Goal: Information Seeking & Learning: Learn about a topic

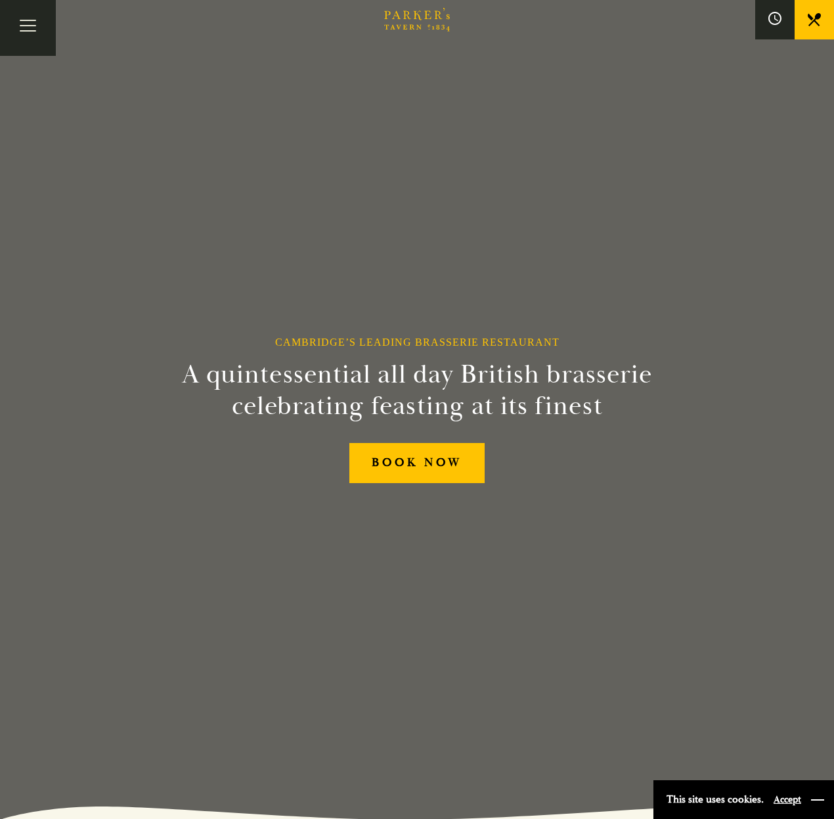
click at [811, 798] on div "This site uses cookies. Accept" at bounding box center [744, 799] width 181 height 39
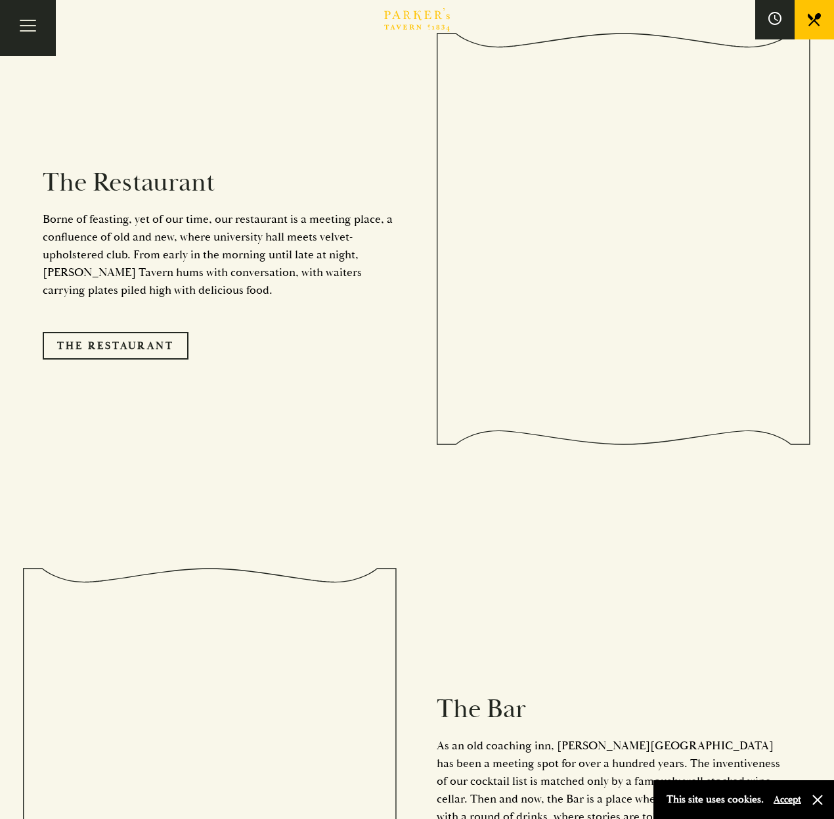
scroll to position [1378, 0]
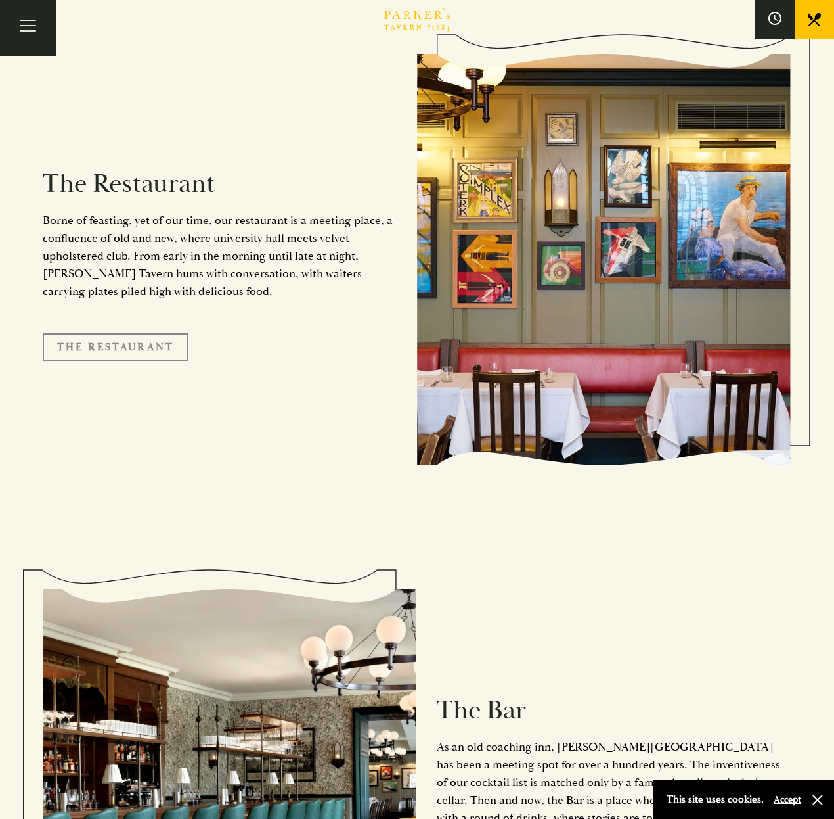
click at [132, 333] on link "The Restaurant" at bounding box center [116, 347] width 146 height 28
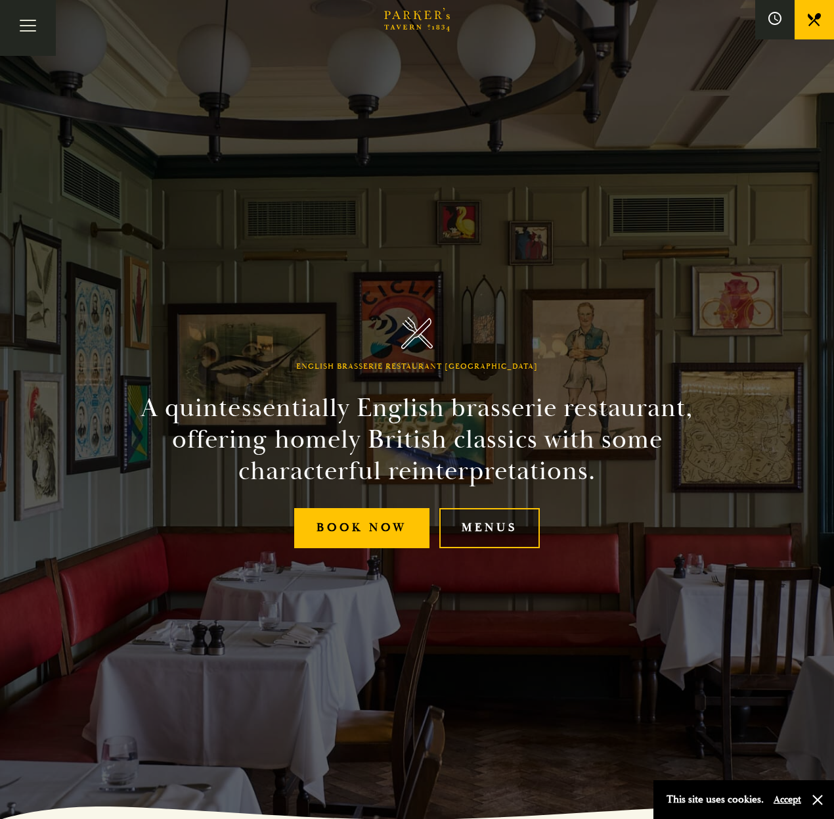
click at [480, 526] on link "Menus" at bounding box center [490, 528] width 101 height 40
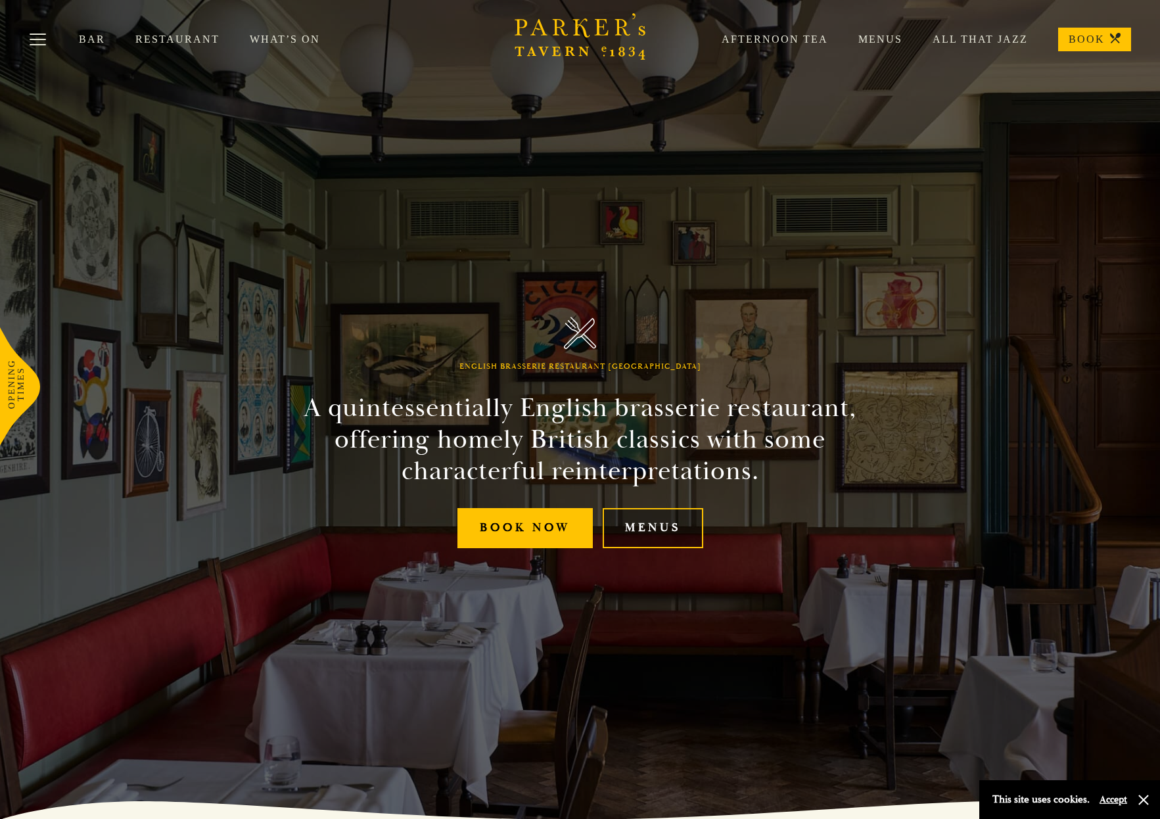
click at [643, 522] on link "Menus" at bounding box center [652, 528] width 101 height 40
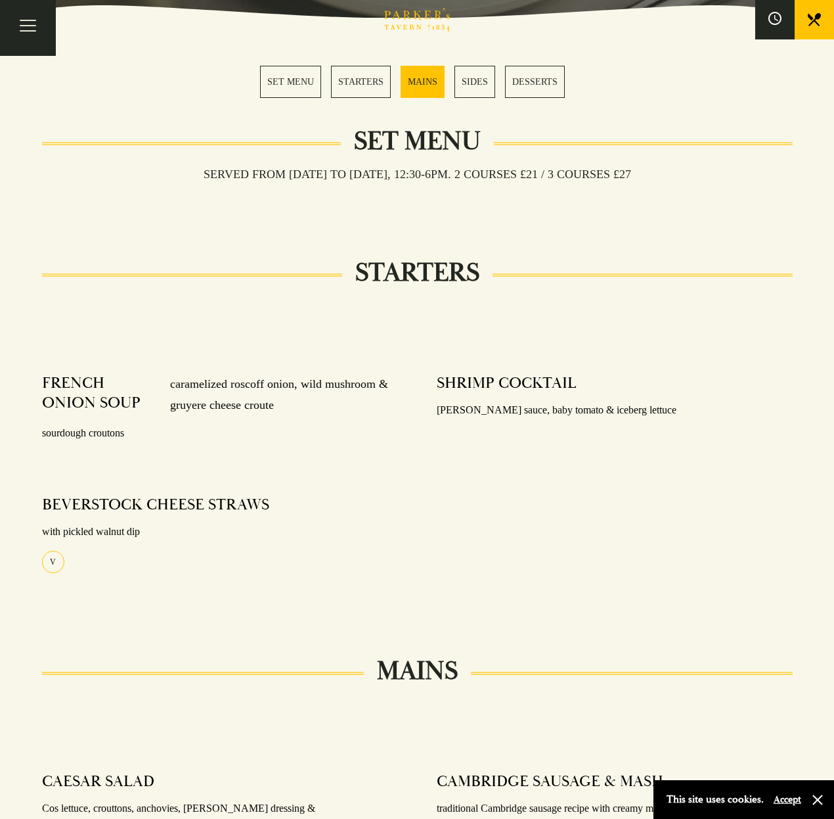
scroll to position [377, 0]
click at [363, 87] on link "STARTERS" at bounding box center [361, 82] width 60 height 32
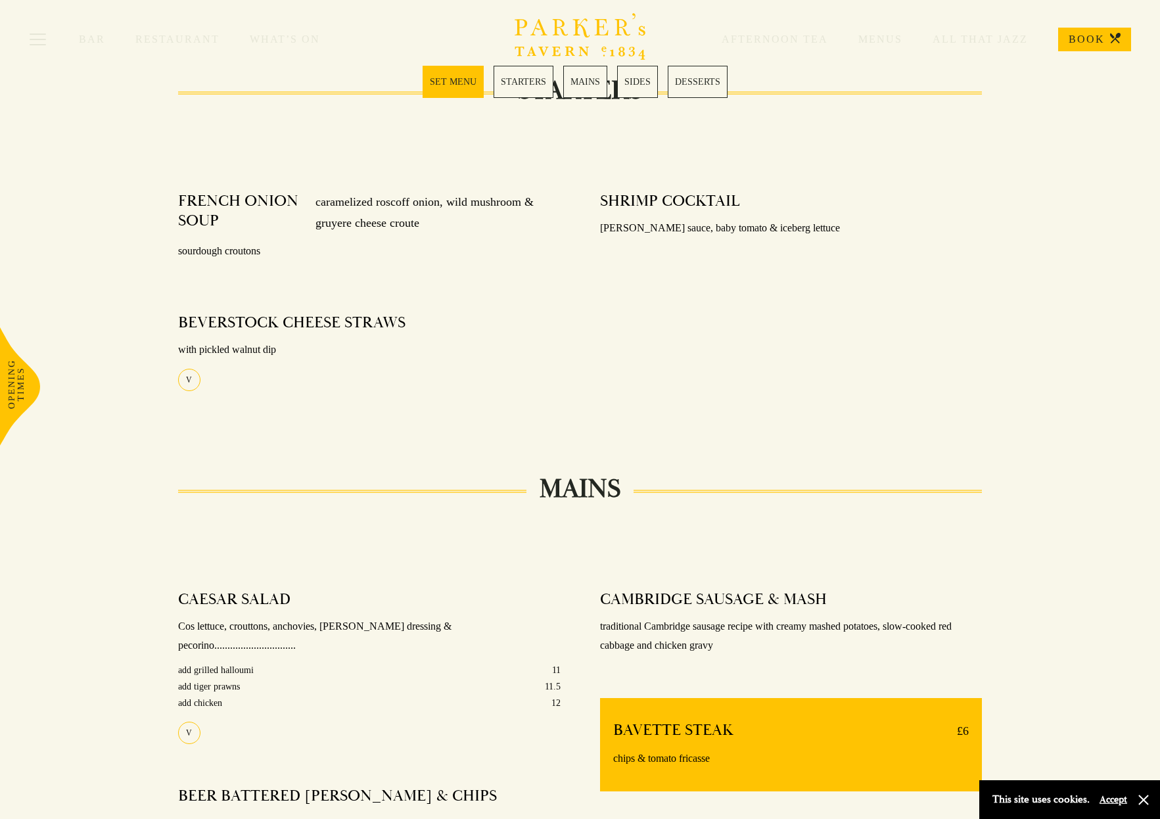
scroll to position [558, 0]
click at [579, 80] on link "MAINS" at bounding box center [585, 82] width 44 height 32
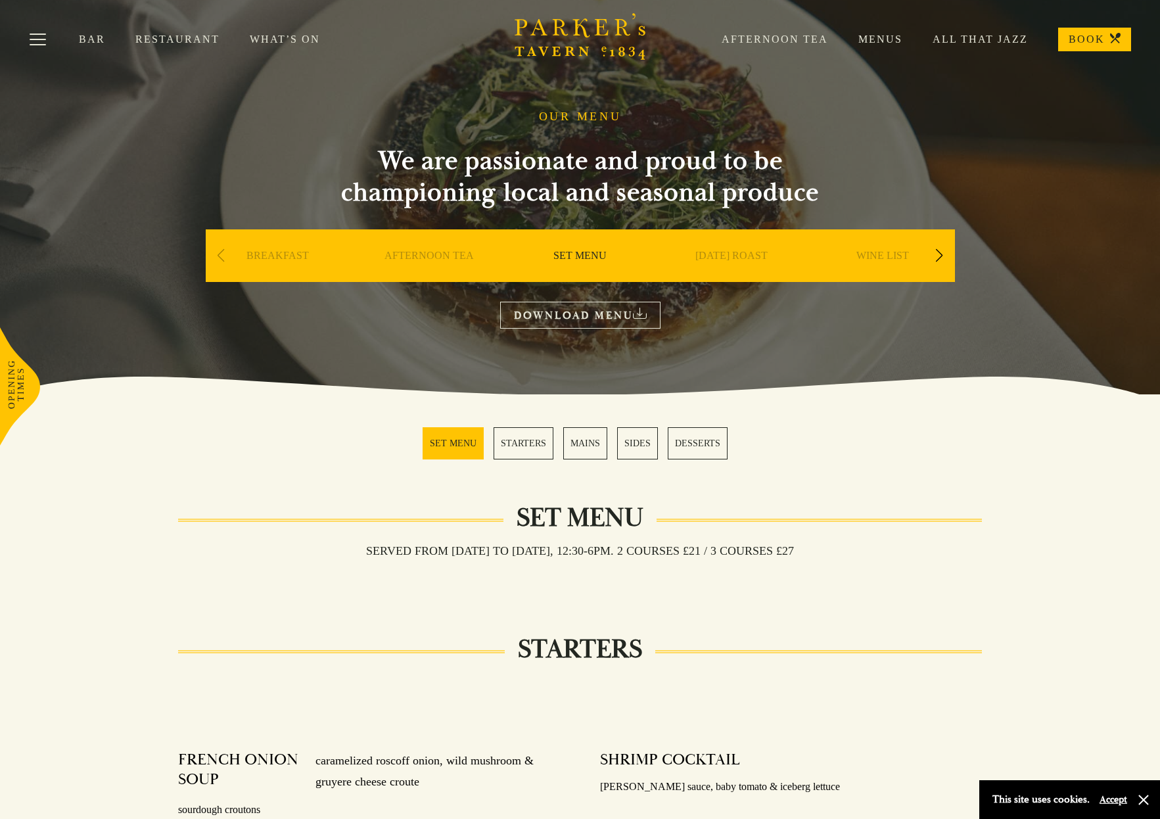
click at [217, 254] on div "Previous slide" at bounding box center [221, 255] width 18 height 29
drag, startPoint x: 219, startPoint y: 254, endPoint x: 227, endPoint y: 253, distance: 8.0
click at [219, 254] on div "Previous slide" at bounding box center [221, 255] width 18 height 29
click at [630, 319] on link "DOWNLOAD MENU" at bounding box center [580, 315] width 160 height 27
click at [834, 35] on link "Menus" at bounding box center [865, 39] width 74 height 13
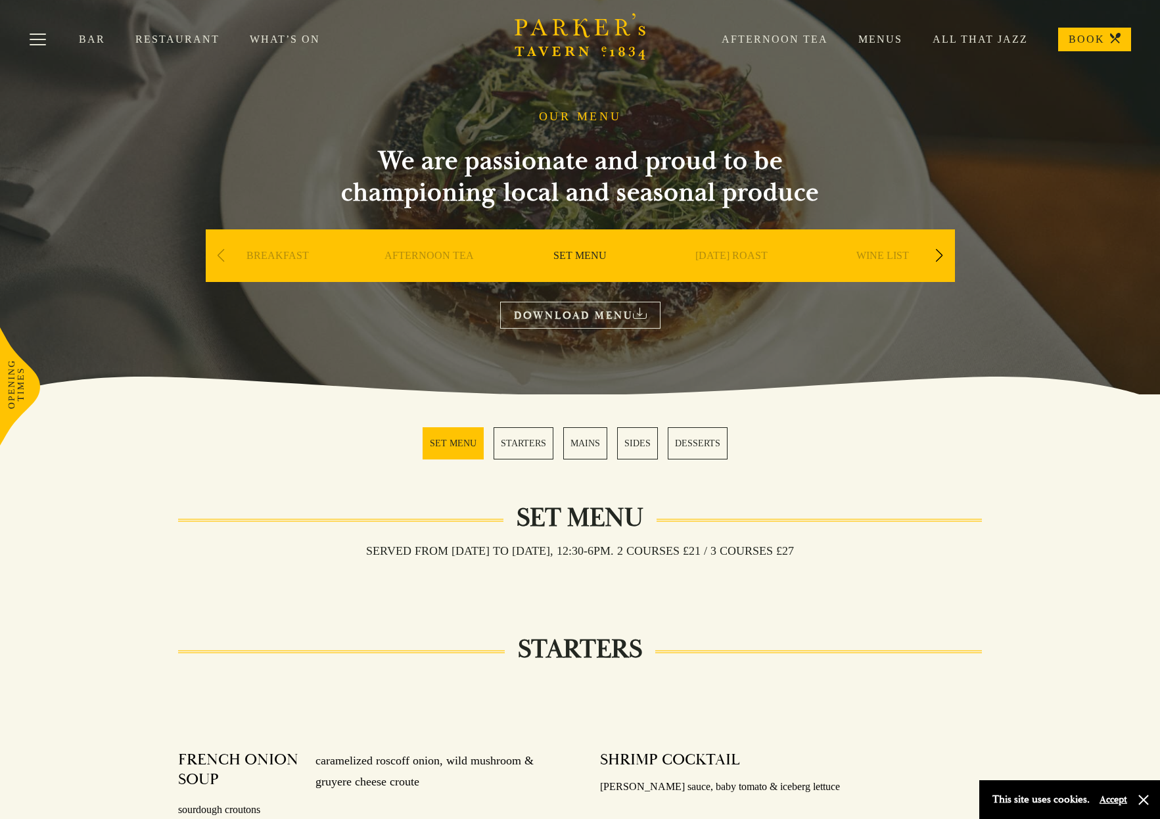
click at [940, 258] on div "Next slide" at bounding box center [939, 255] width 18 height 29
click at [941, 253] on div "Next slide" at bounding box center [939, 255] width 18 height 29
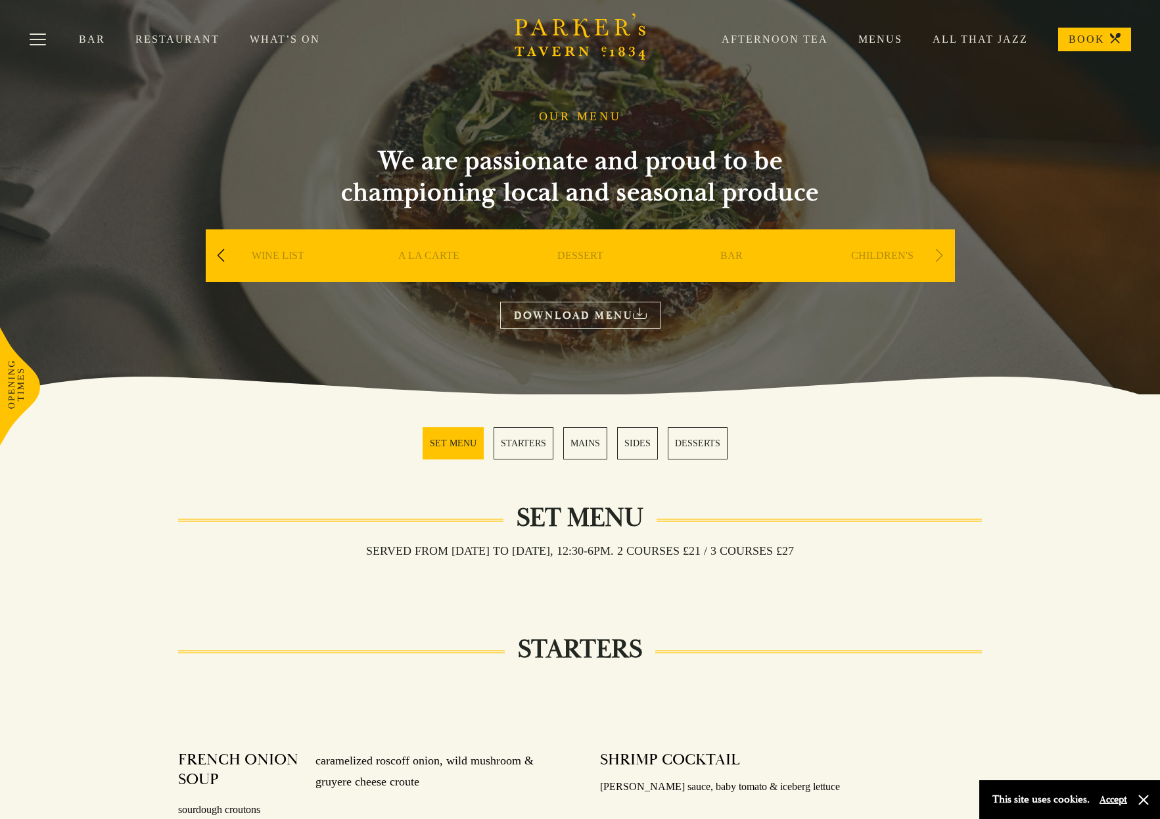
click at [941, 253] on div "Next slide" at bounding box center [939, 255] width 18 height 29
click at [577, 446] on link "MAINS" at bounding box center [585, 443] width 44 height 32
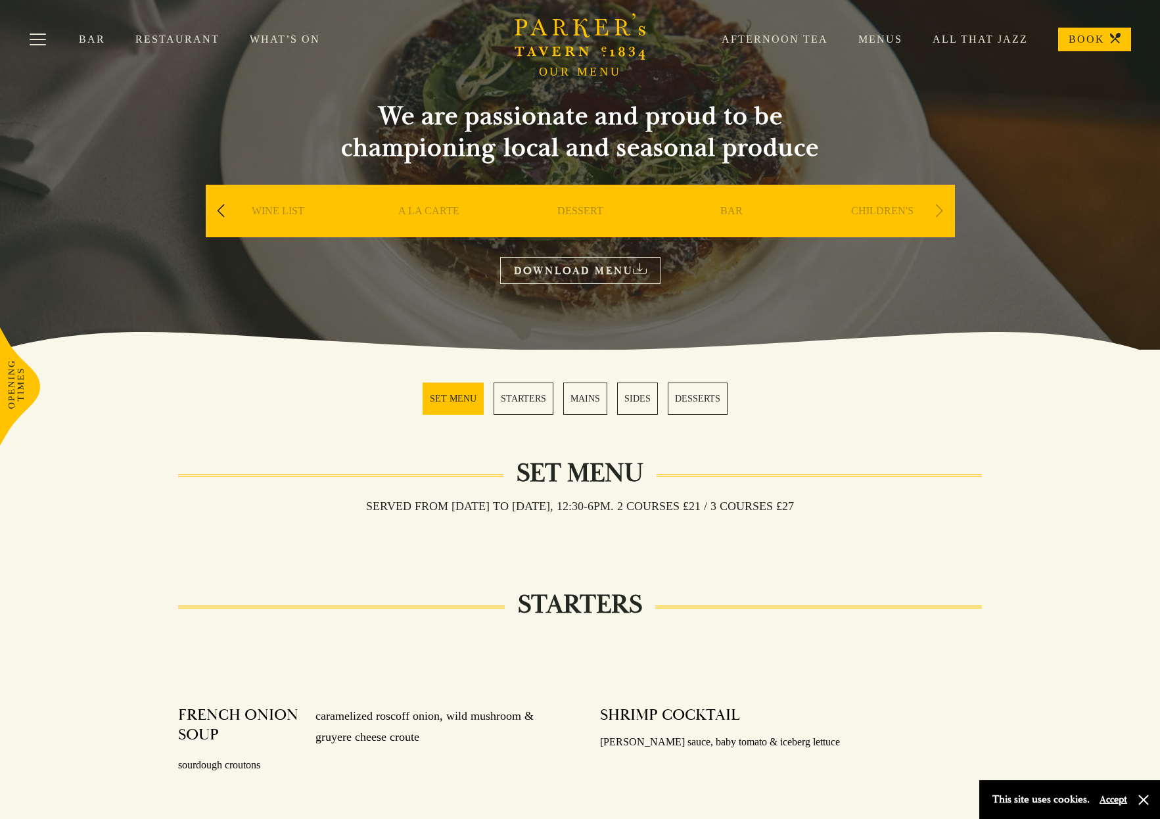
scroll to position [44, 0]
click at [644, 397] on link "SIDES" at bounding box center [637, 399] width 41 height 32
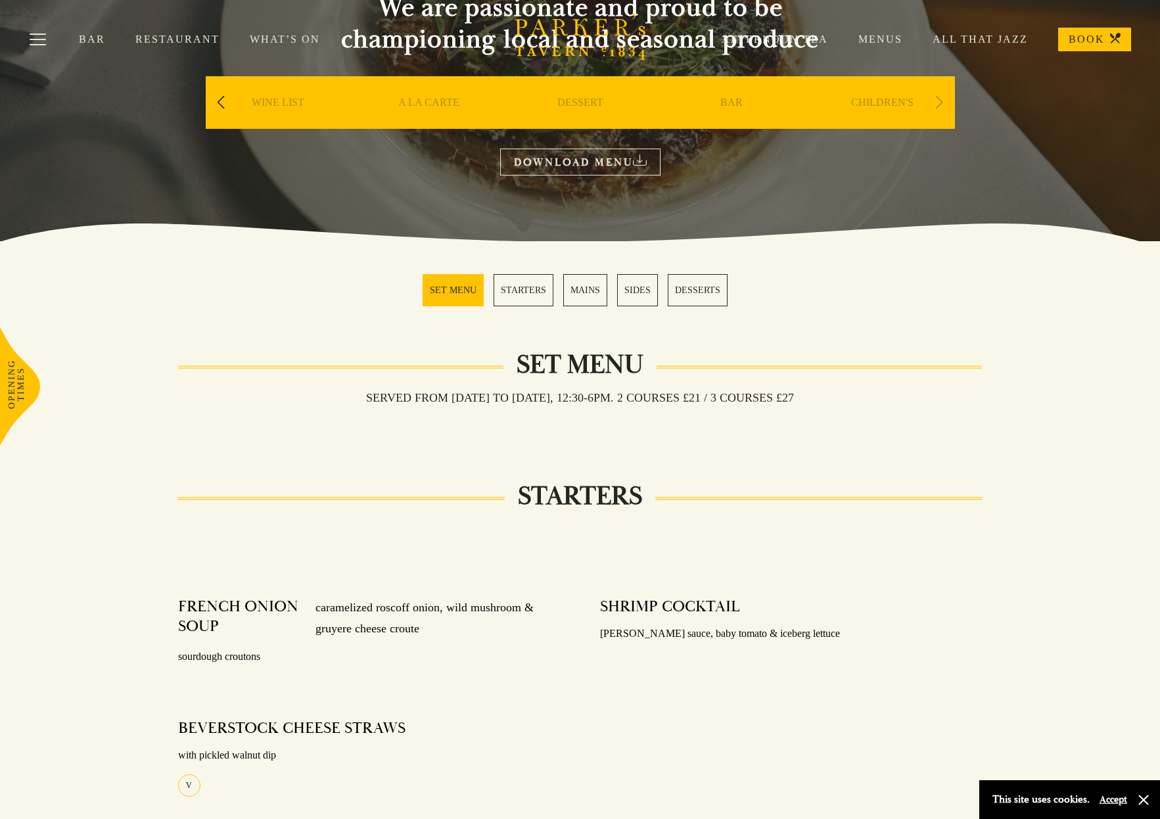
scroll to position [148, 0]
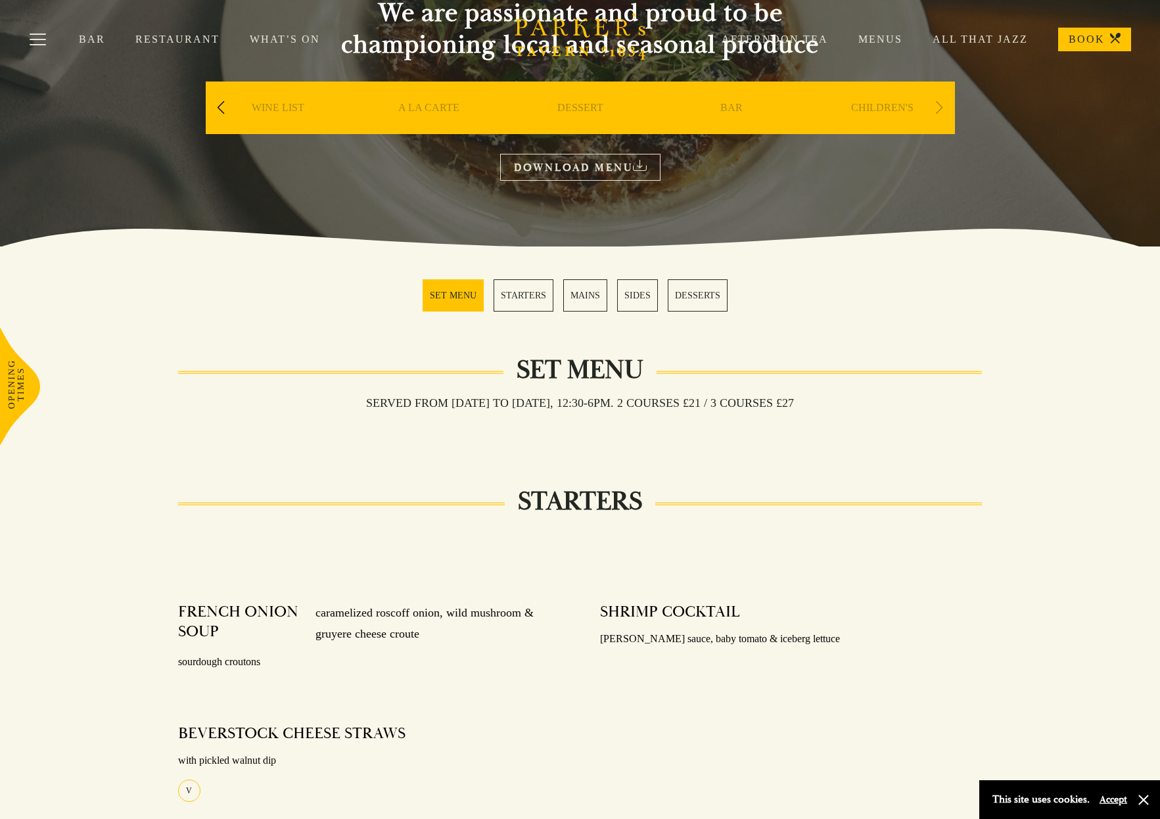
click at [881, 39] on link "Menus" at bounding box center [865, 39] width 74 height 13
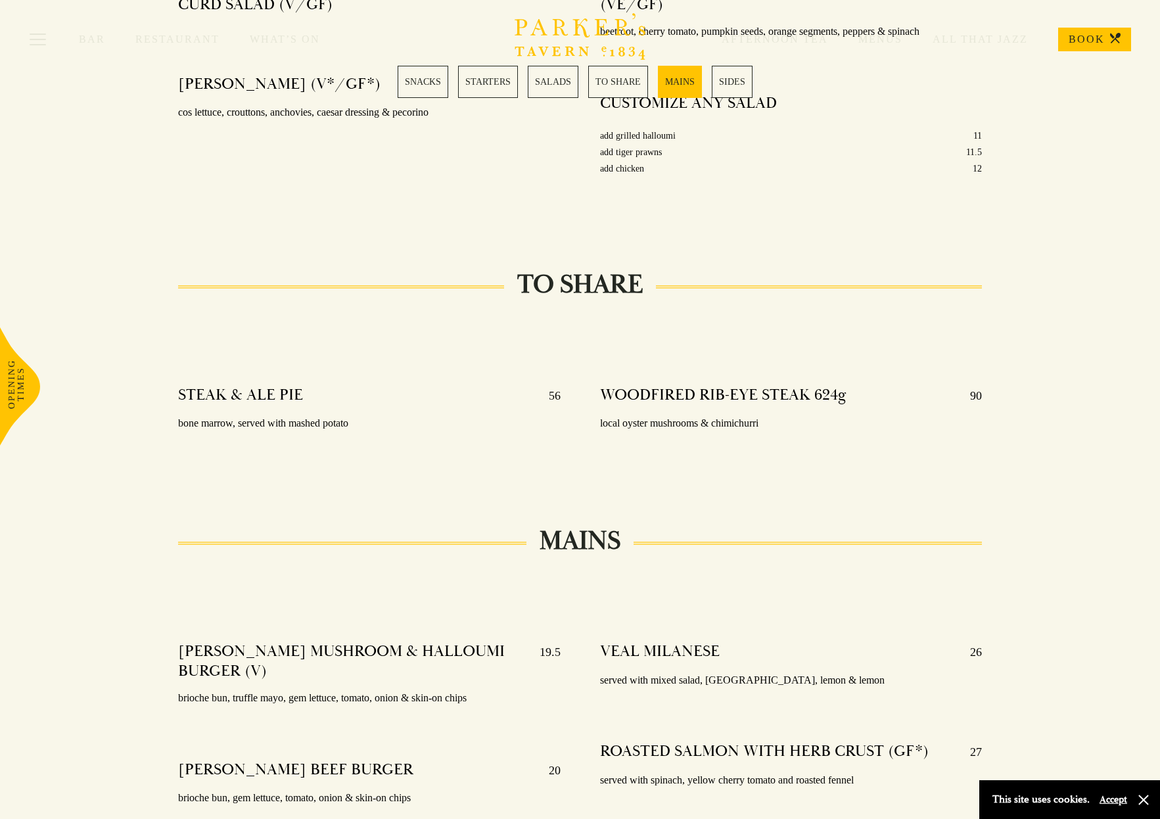
scroll to position [1800, 0]
